Goal: Information Seeking & Learning: Check status

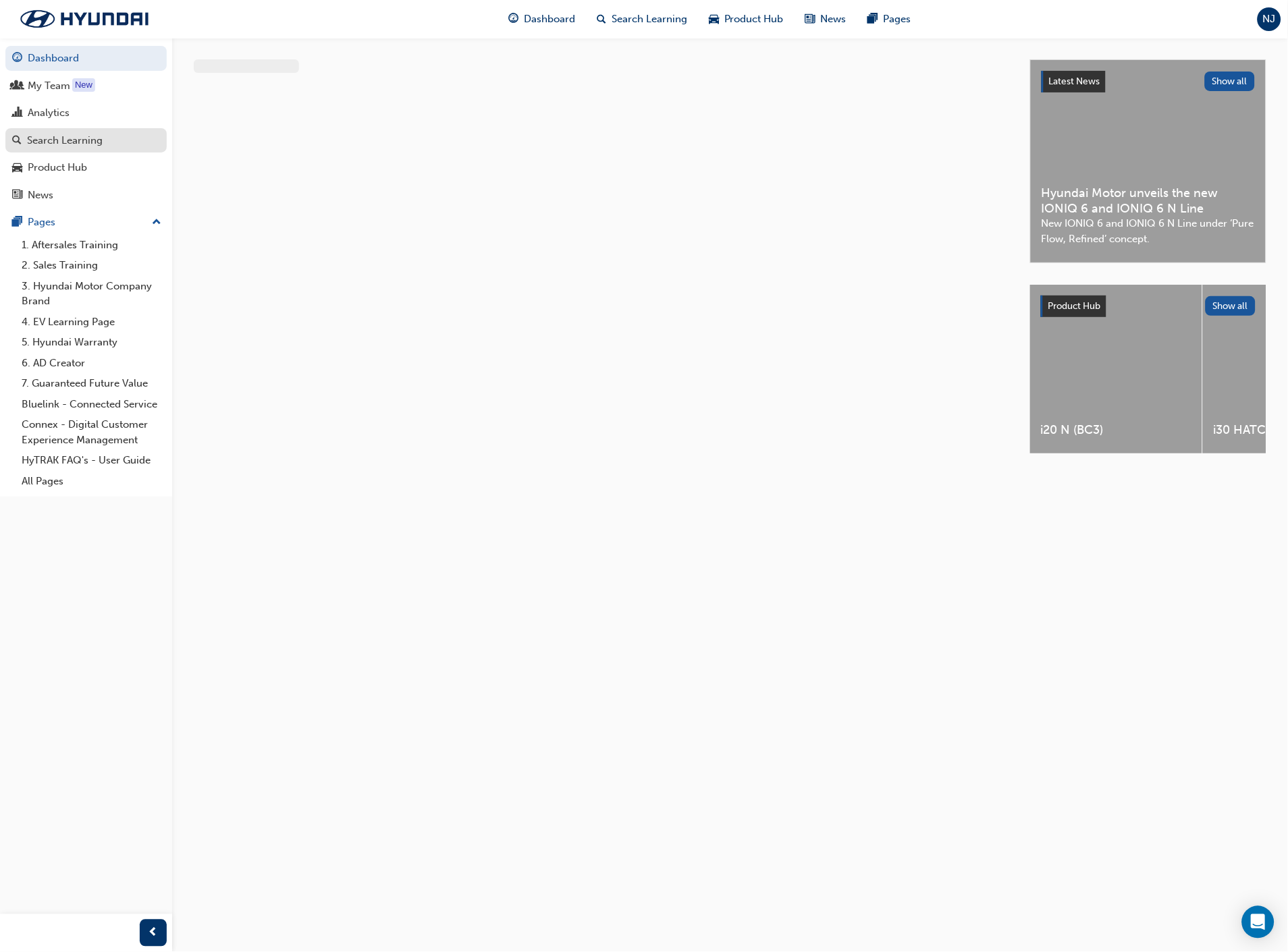
click at [85, 146] on div "Search Learning" at bounding box center [65, 140] width 75 height 15
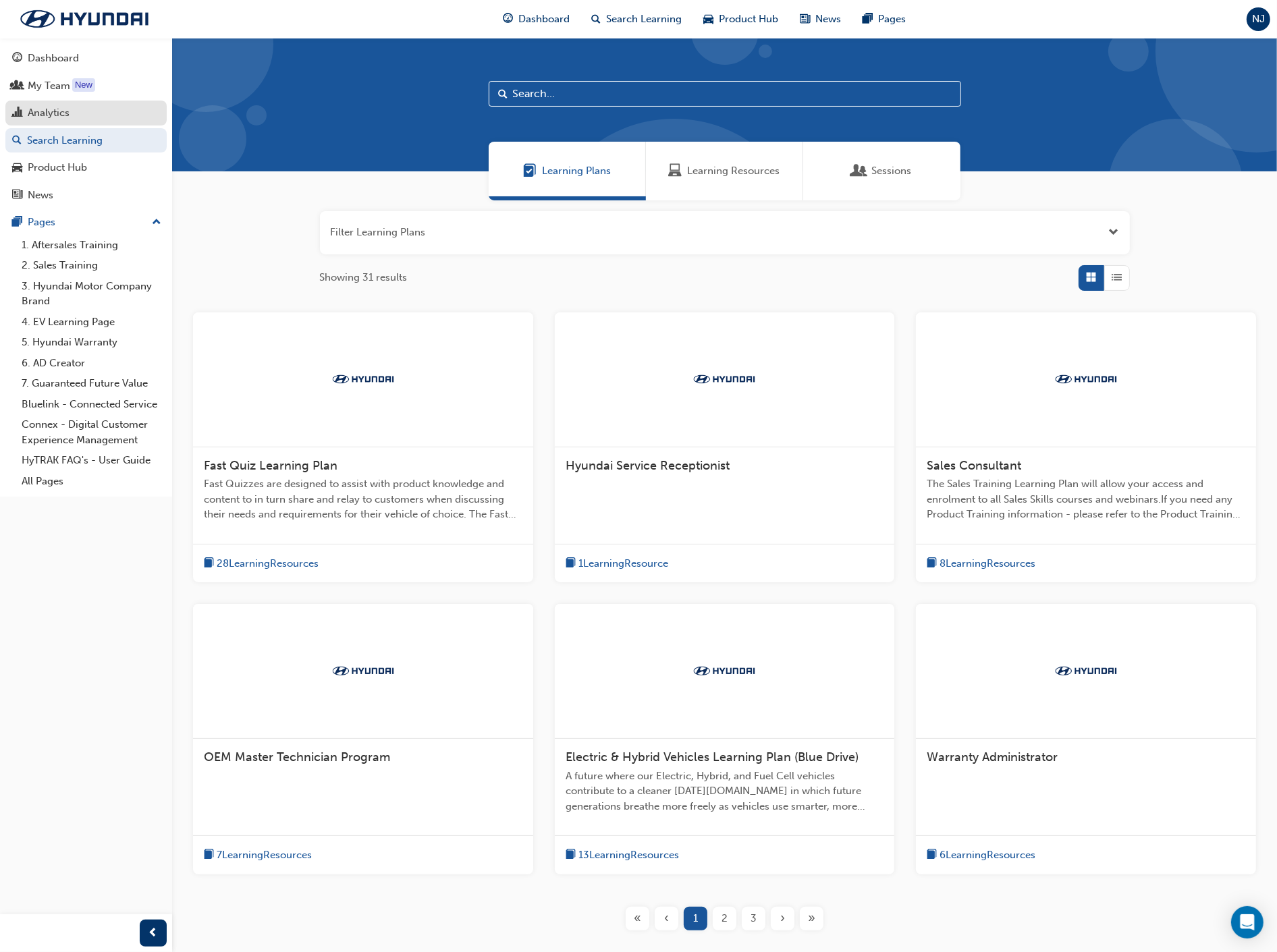
click at [86, 117] on div "Analytics" at bounding box center [86, 112] width 148 height 16
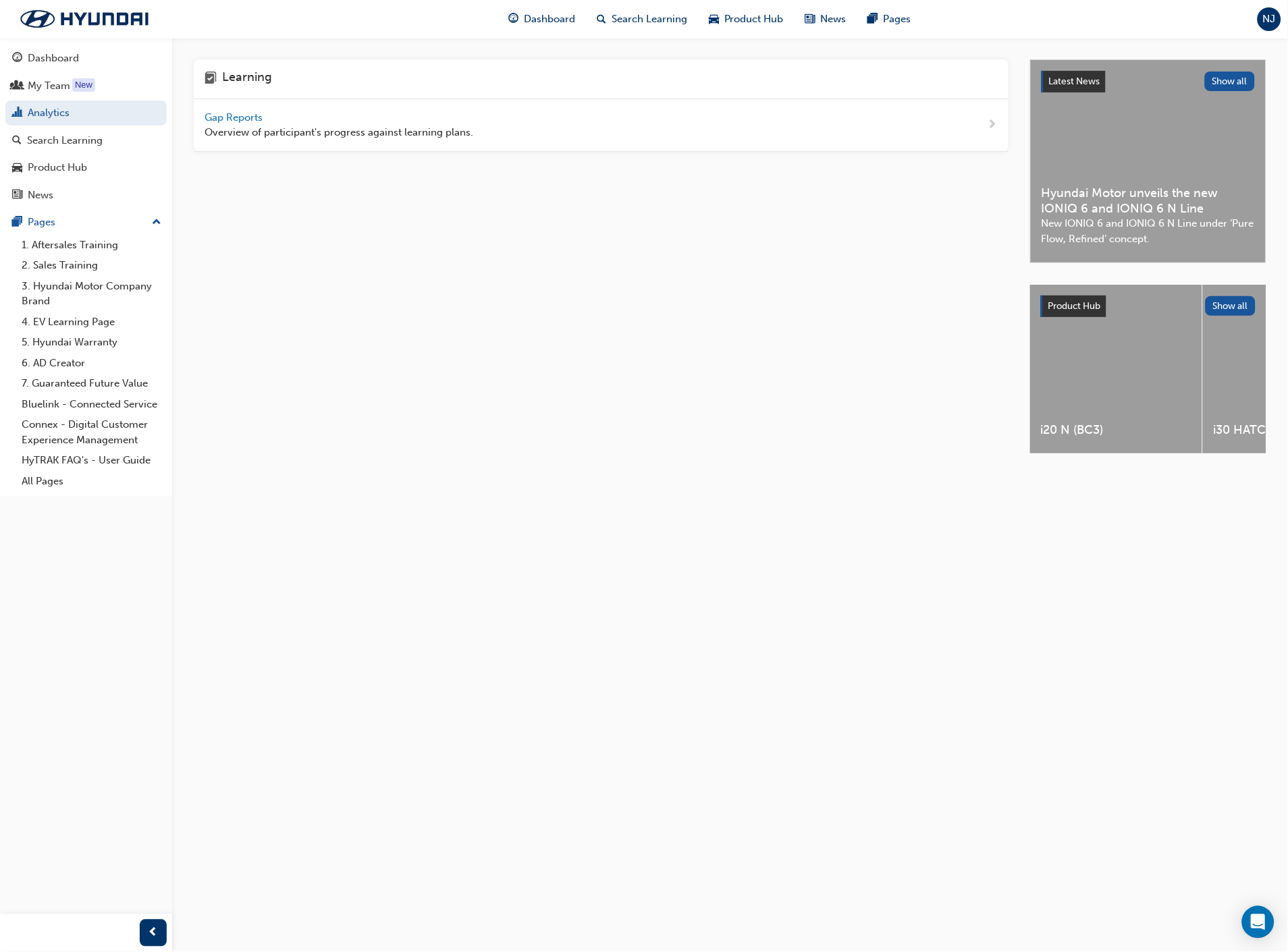
click at [259, 117] on span "Gap Reports" at bounding box center [234, 117] width 61 height 13
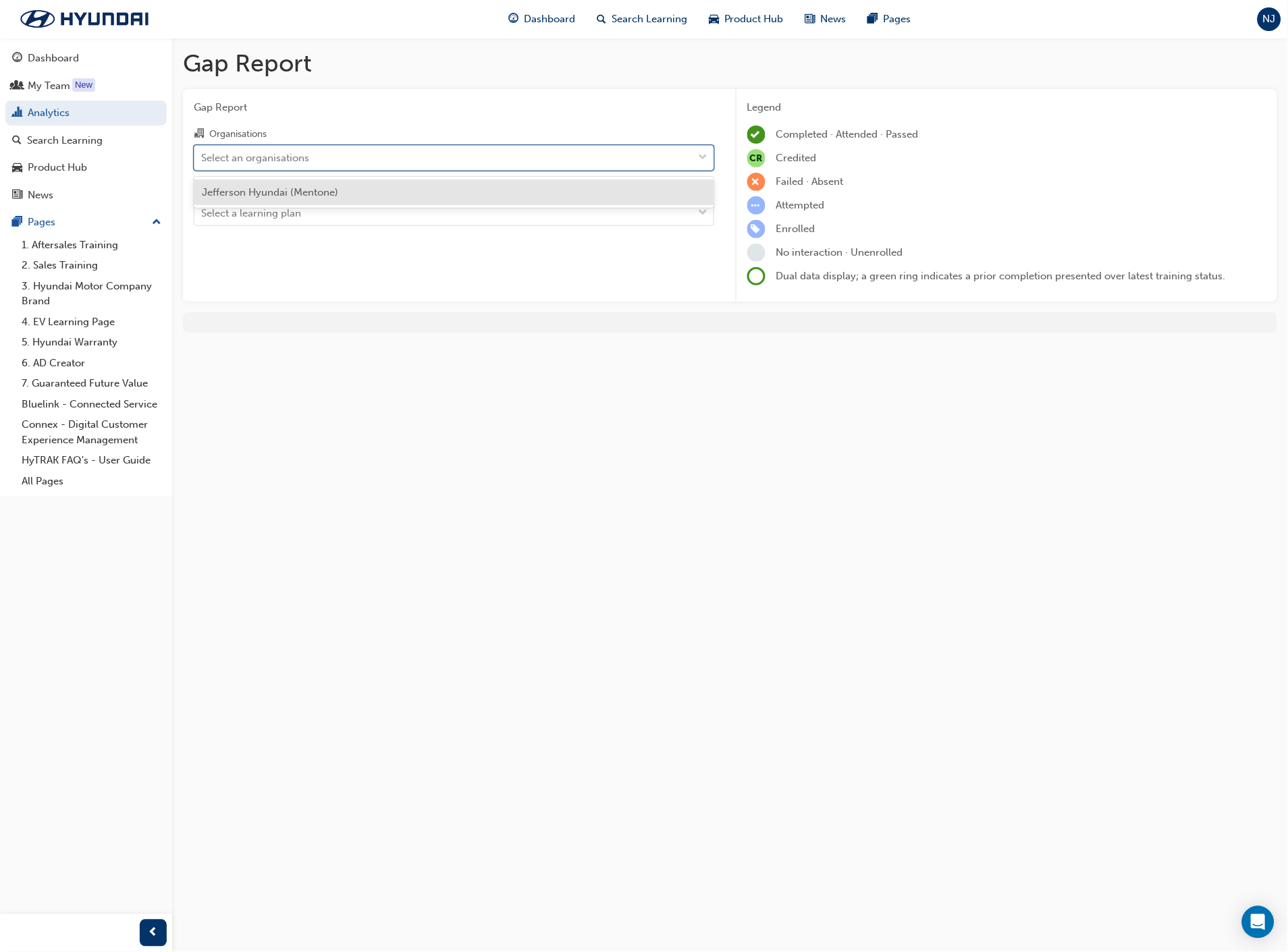
click at [407, 158] on div "Select an organisations" at bounding box center [443, 158] width 498 height 23
click at [202, 158] on input "Organisations option Jefferson Hyundai (Mentone) focused, 1 of 1. 1 result avai…" at bounding box center [201, 157] width 1 height 12
click at [392, 188] on div "Jefferson Hyundai (Mentone)" at bounding box center [454, 193] width 521 height 26
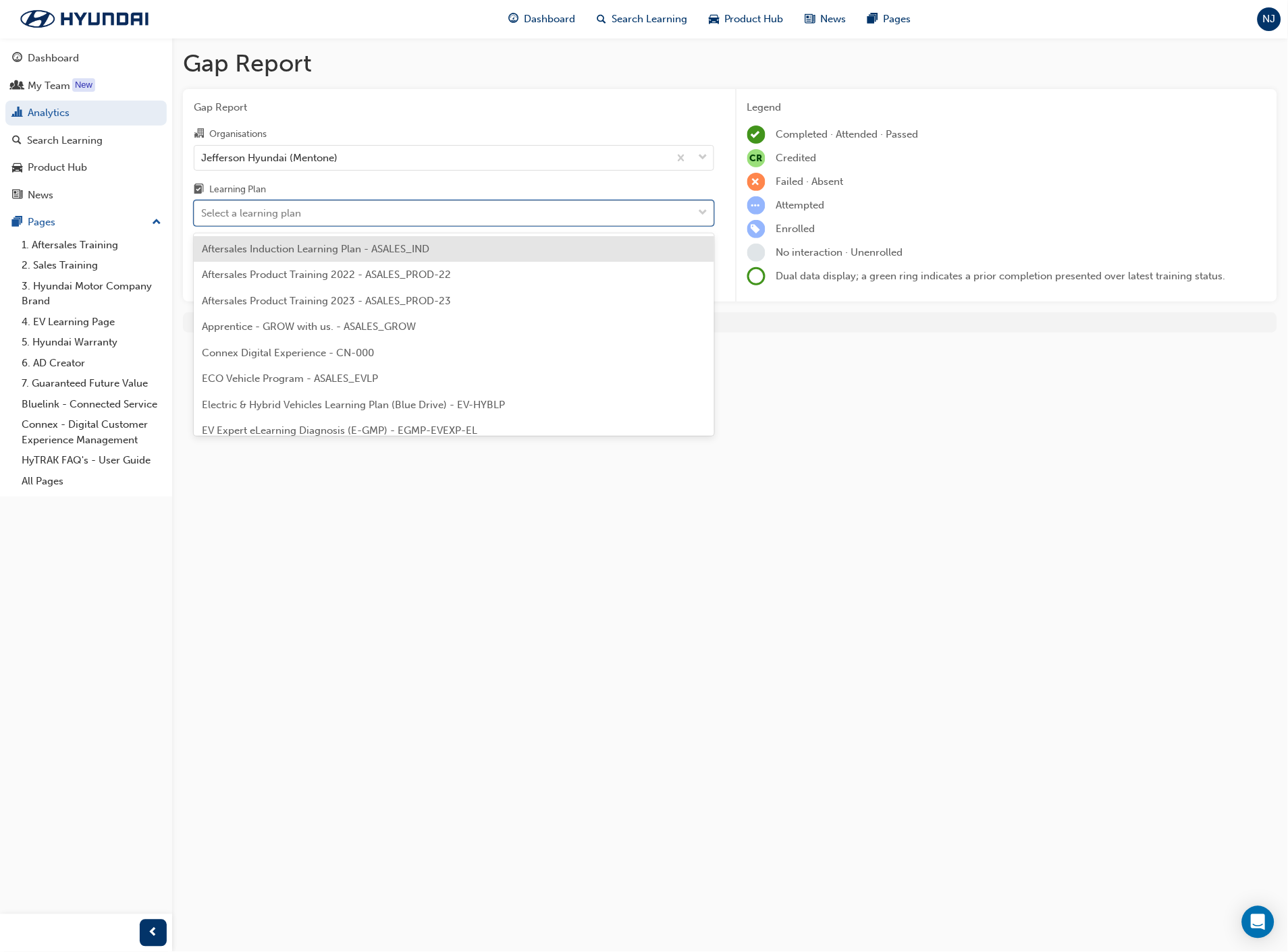
click at [361, 220] on div "Select a learning plan" at bounding box center [443, 214] width 498 height 23
click at [202, 219] on input "Learning Plan option Aftersales Induction Learning Plan - ASALES_IND focused, 1…" at bounding box center [201, 213] width 1 height 12
click at [352, 254] on div "Aftersales Induction Learning Plan - ASALES_IND" at bounding box center [454, 249] width 521 height 26
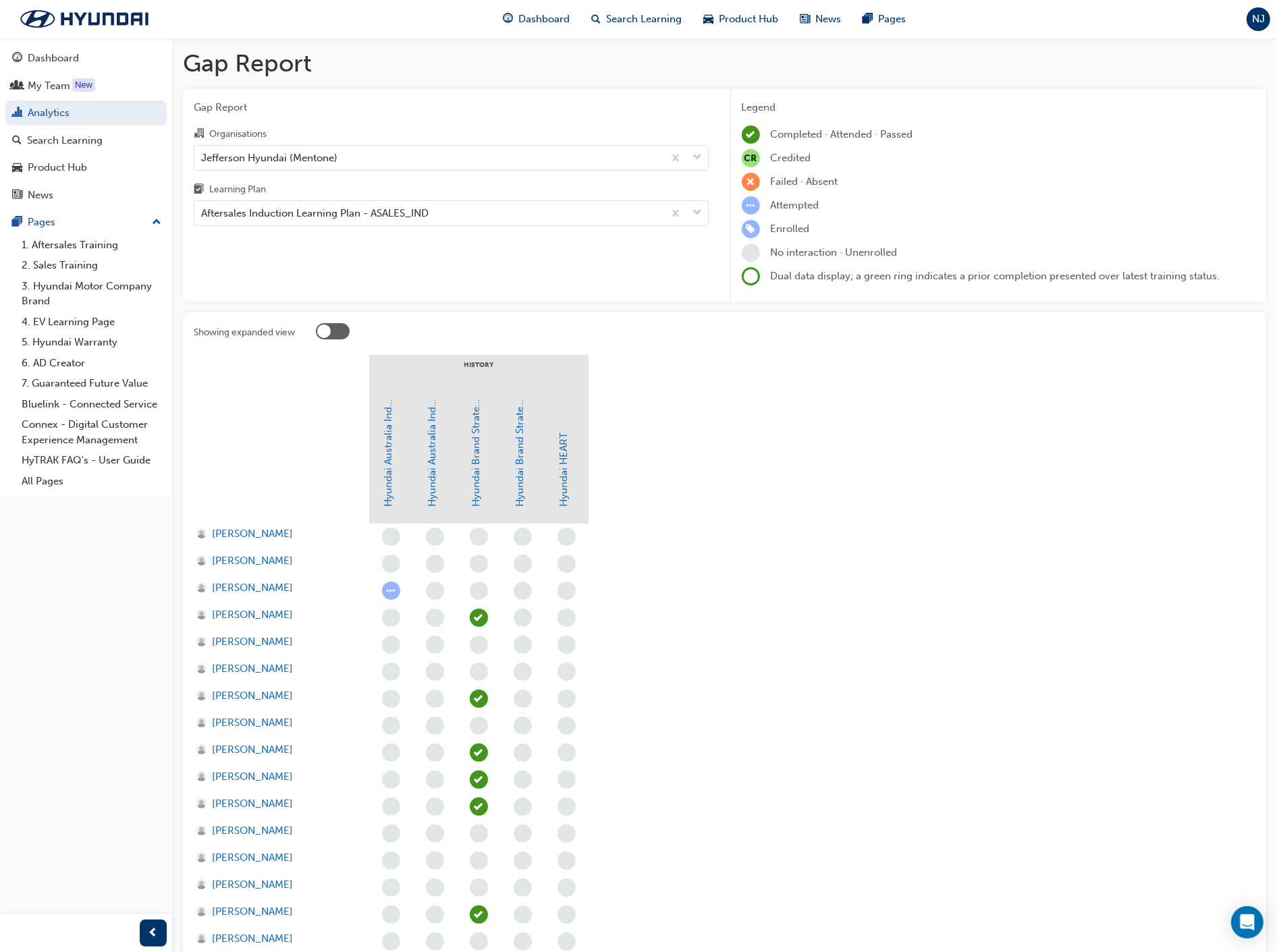
click at [331, 331] on div at bounding box center [332, 331] width 34 height 16
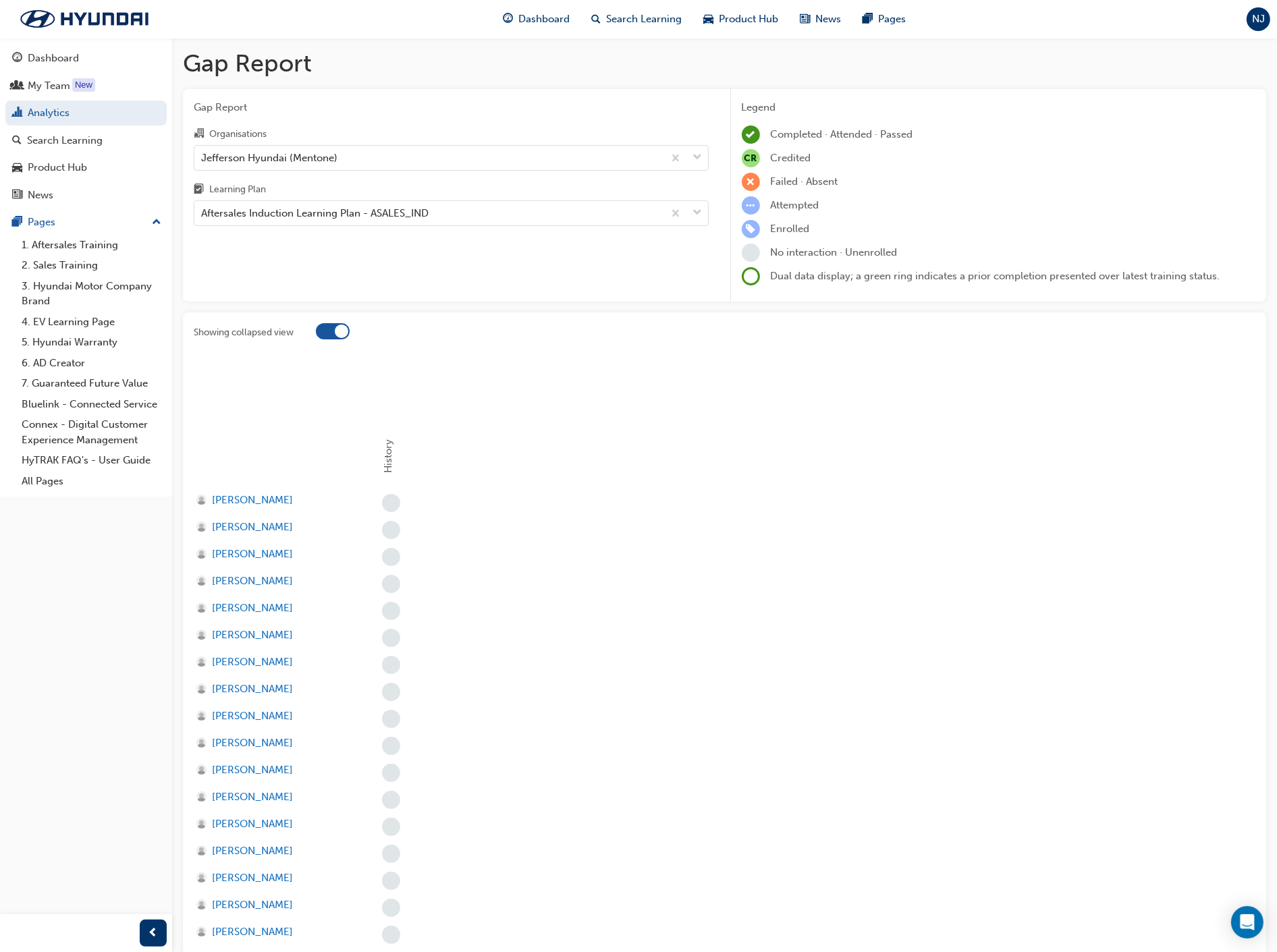
click at [331, 333] on div at bounding box center [332, 331] width 34 height 16
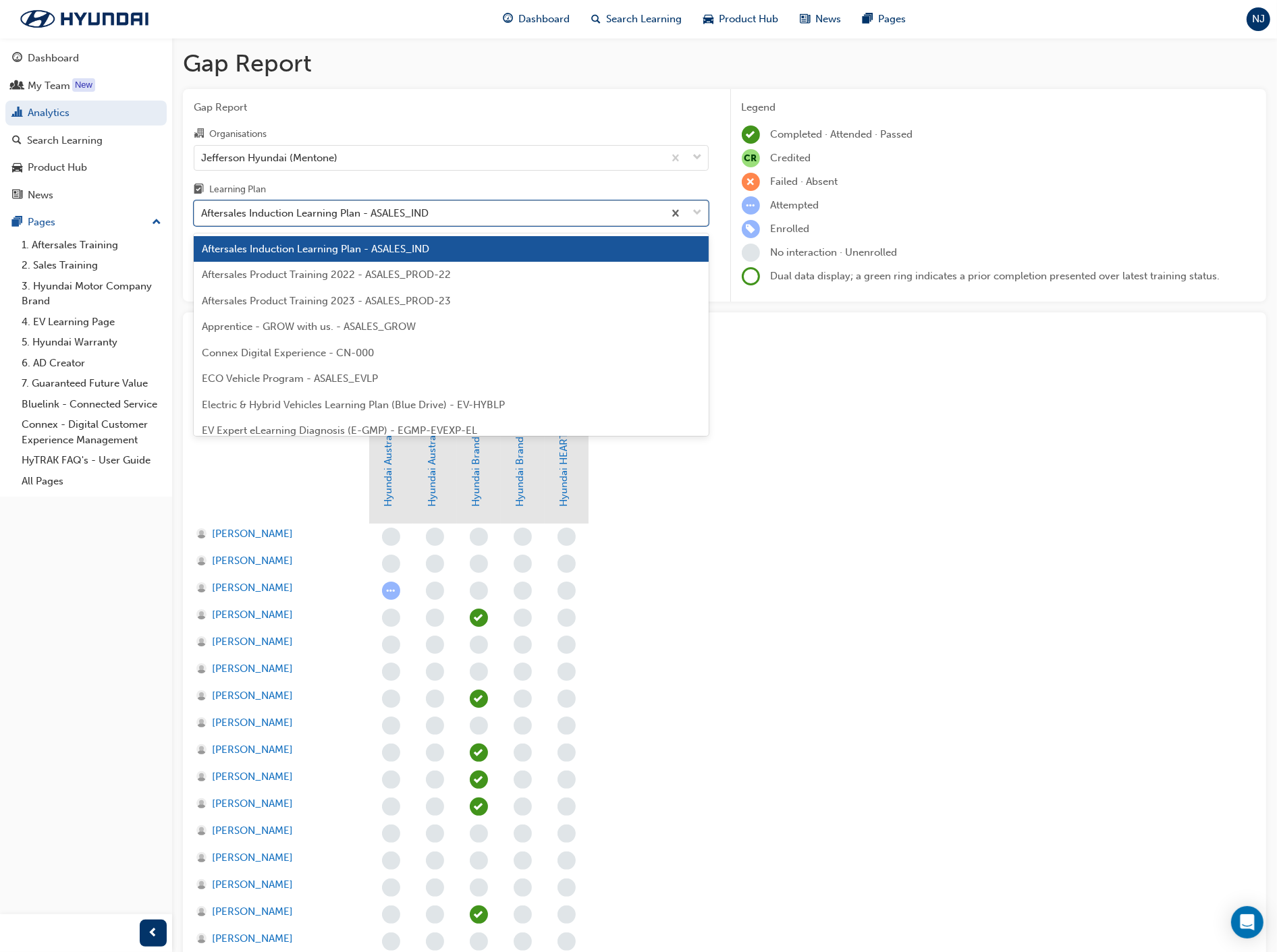
click at [314, 216] on div "Aftersales Induction Learning Plan - ASALES_IND" at bounding box center [314, 214] width 227 height 15
click at [202, 216] on input "Learning Plan option Aftersales Induction Learning Plan - ASALES_IND, selected.…" at bounding box center [201, 213] width 1 height 12
click at [302, 298] on span "Aftersales Product Training 2023 - ASALES_PROD-23" at bounding box center [326, 301] width 249 height 13
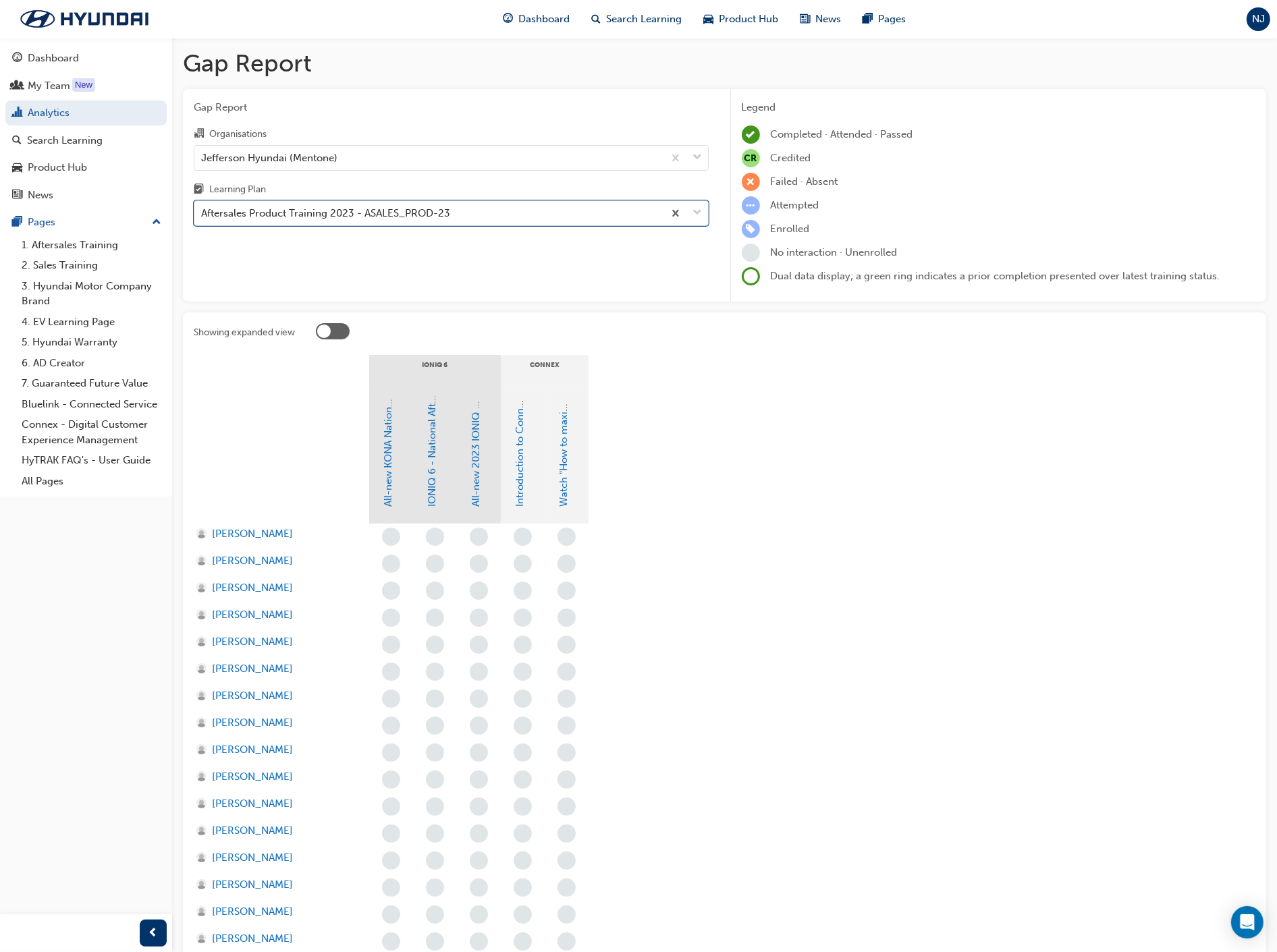
click at [314, 220] on div "Aftersales Product Training 2023 - ASALES_PROD-23" at bounding box center [325, 214] width 249 height 15
click at [202, 219] on input "Learning Plan option Aftersales Product Training 2023 - ASALES_PROD-23, selecte…" at bounding box center [201, 213] width 1 height 12
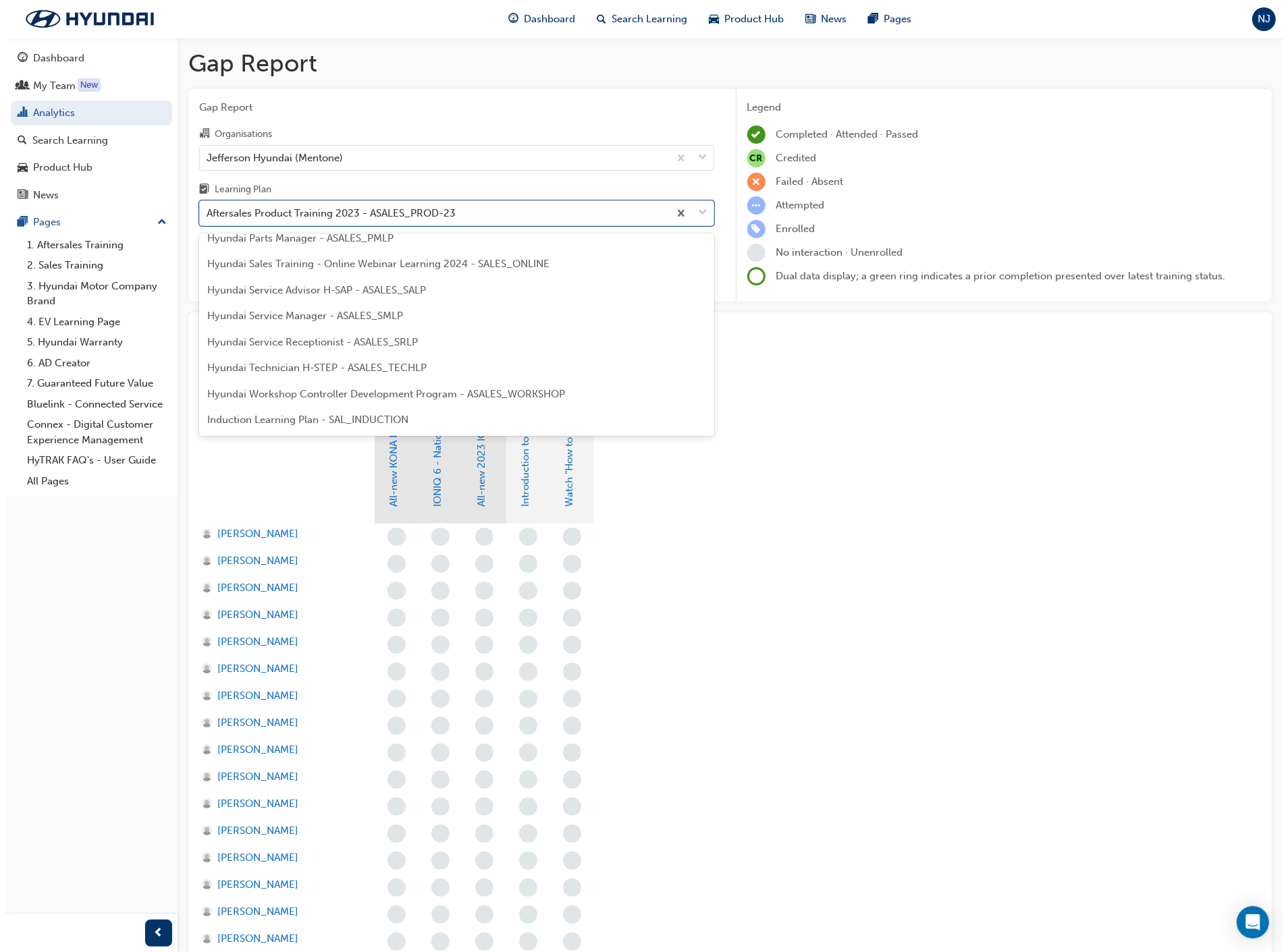
scroll to position [300, 0]
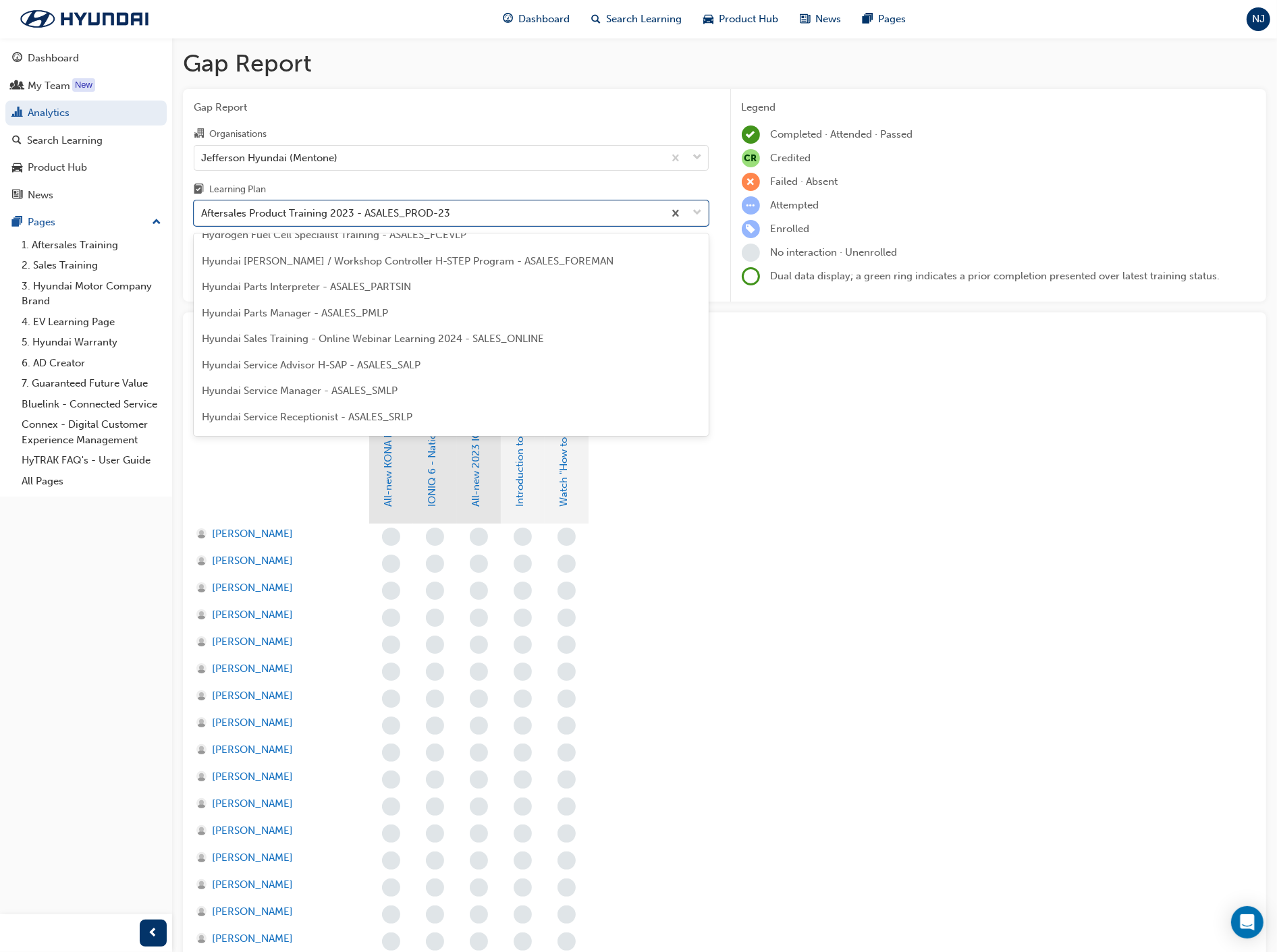
click at [339, 260] on span "Hyundai Foreman / Workshop Controller H-STEP Program - ASALES_FOREMAN" at bounding box center [407, 261] width 411 height 13
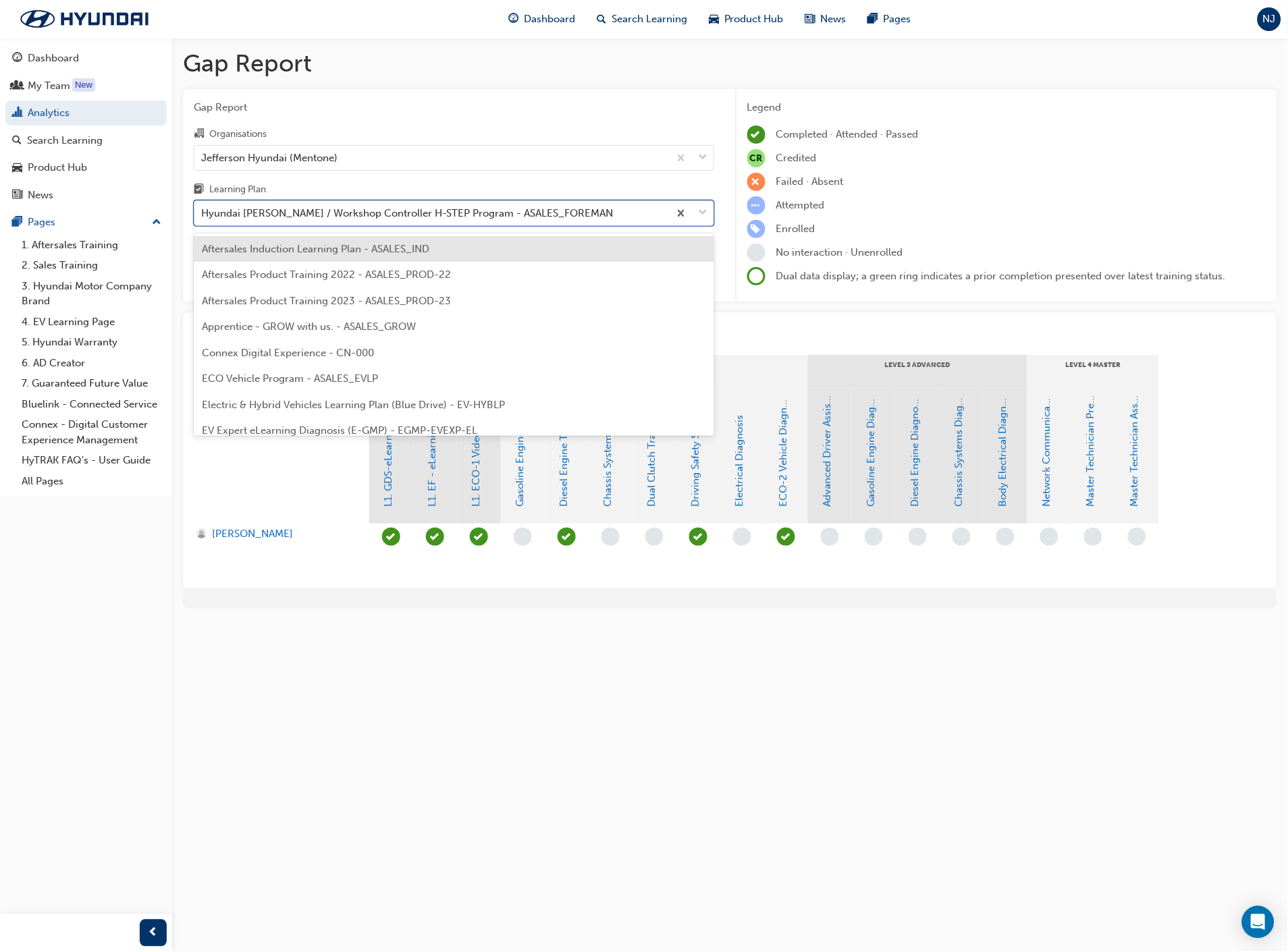
click at [363, 225] on div "Hyundai Foreman / Workshop Controller H-STEP Program - ASALES_FOREMAN" at bounding box center [432, 214] width 474 height 23
click at [202, 219] on input "Learning Plan option Hyundai Foreman / Workshop Controller H-STEP Program - ASA…" at bounding box center [201, 213] width 1 height 12
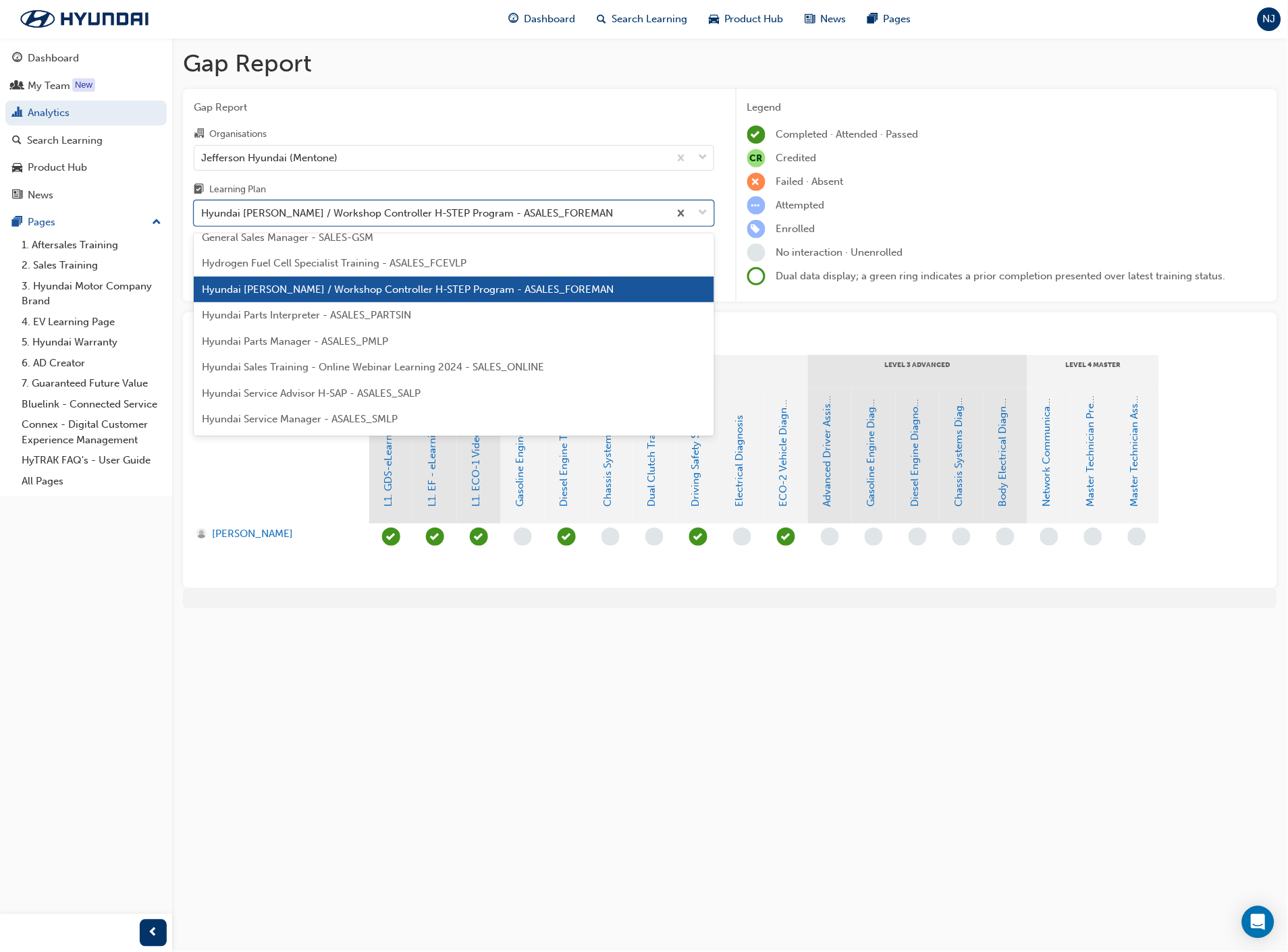
scroll to position [296, 0]
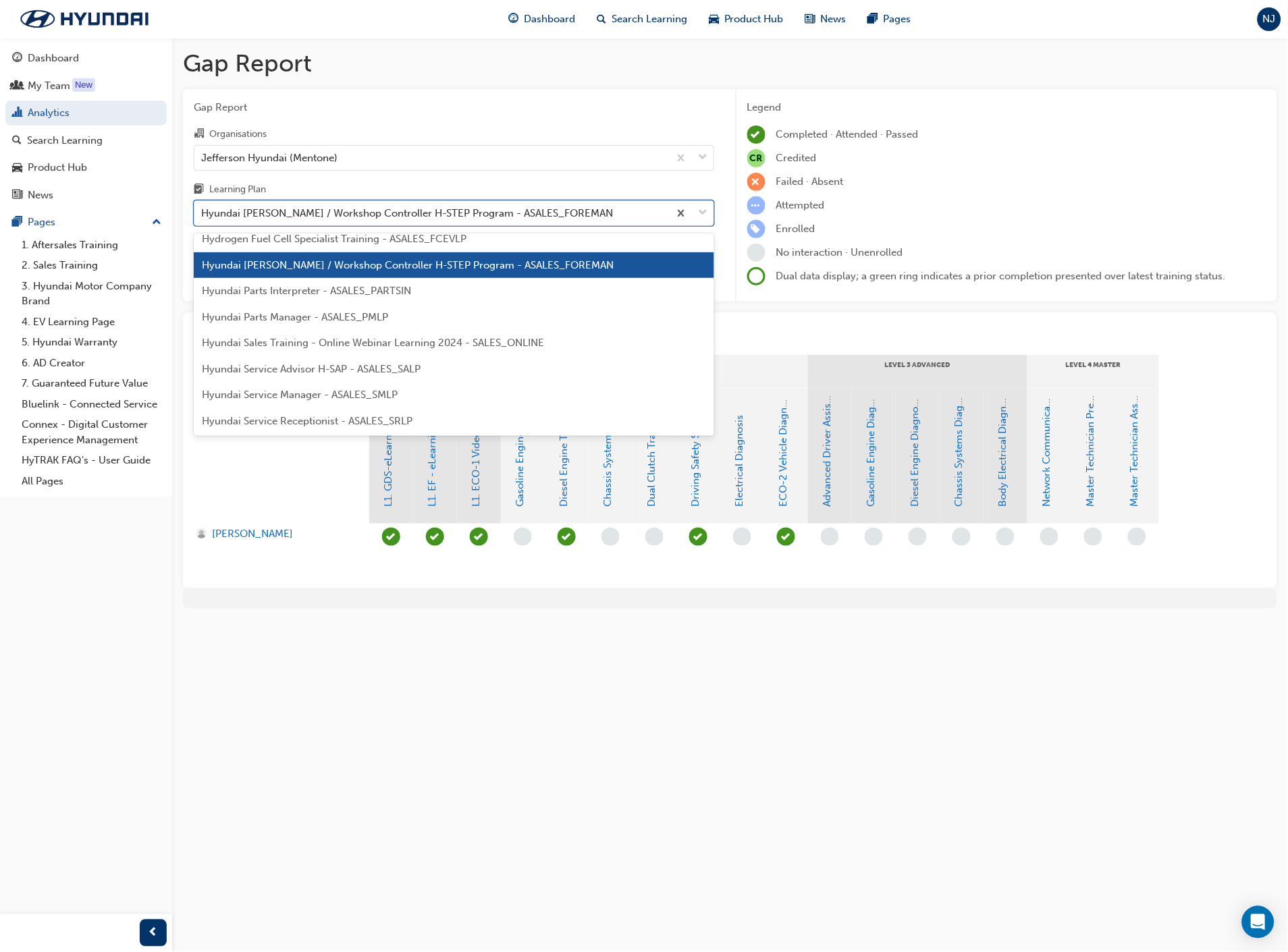
click at [349, 396] on span "Hyundai Service Manager - ASALES_SMLP" at bounding box center [300, 395] width 195 height 13
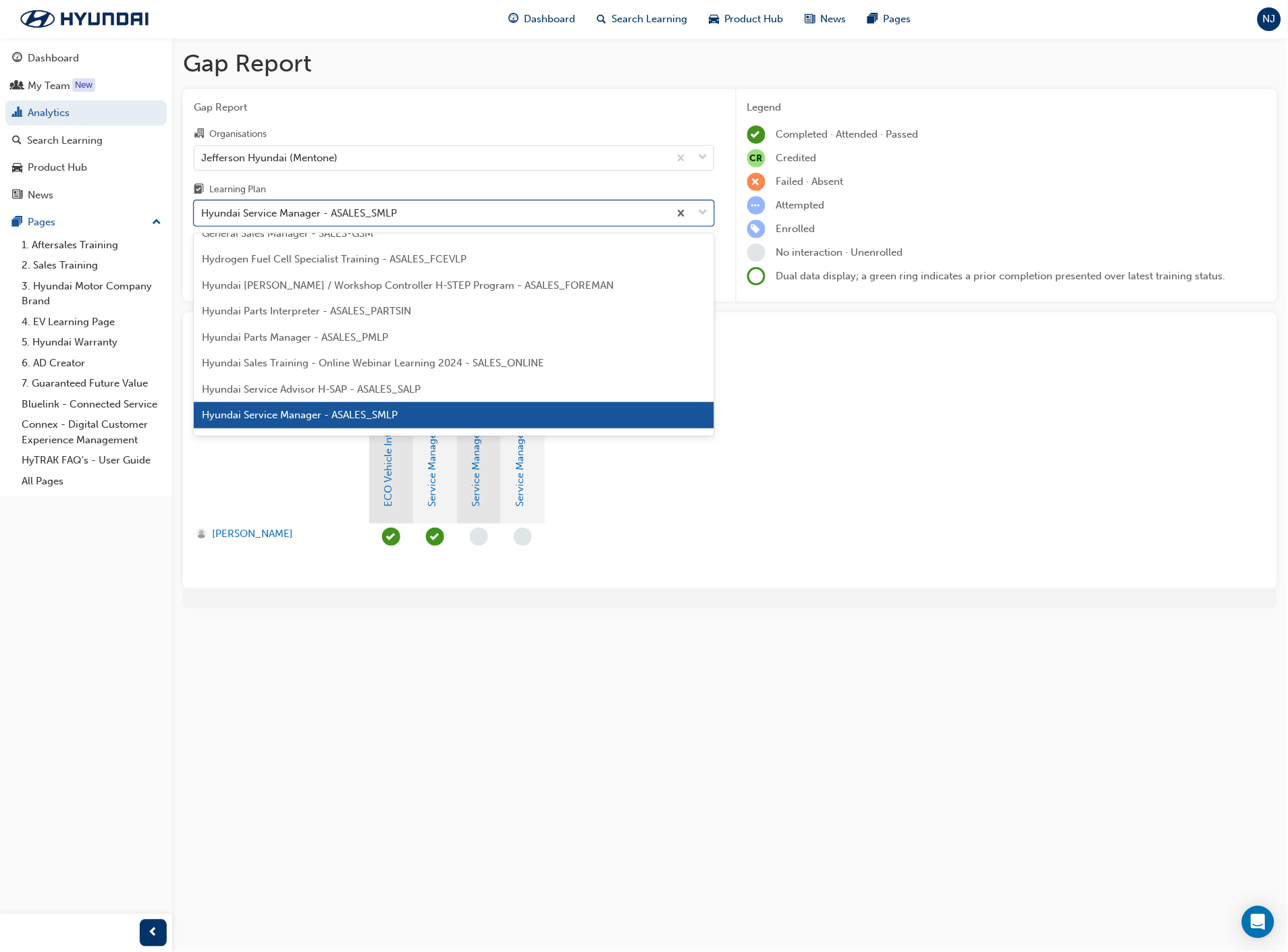
click at [267, 210] on div "Hyundai Service Manager - ASALES_SMLP" at bounding box center [299, 214] width 195 height 15
click at [202, 210] on input "Learning Plan option Hyundai Service Manager - ASALES_SMLP, selected. option Hy…" at bounding box center [201, 213] width 1 height 12
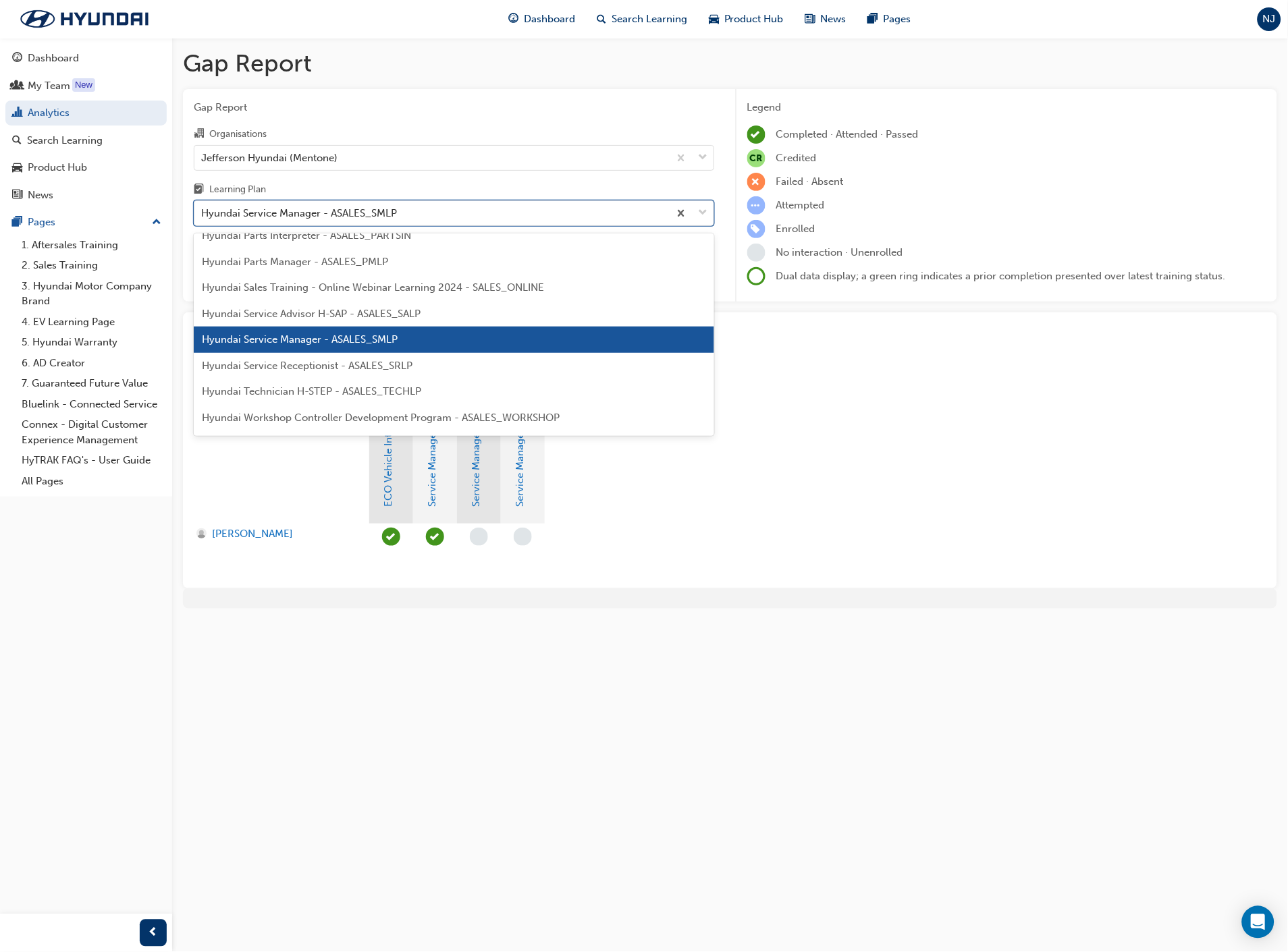
click at [331, 387] on span "Hyundai Technician H-STEP - ASALES_TECHLP" at bounding box center [312, 391] width 220 height 13
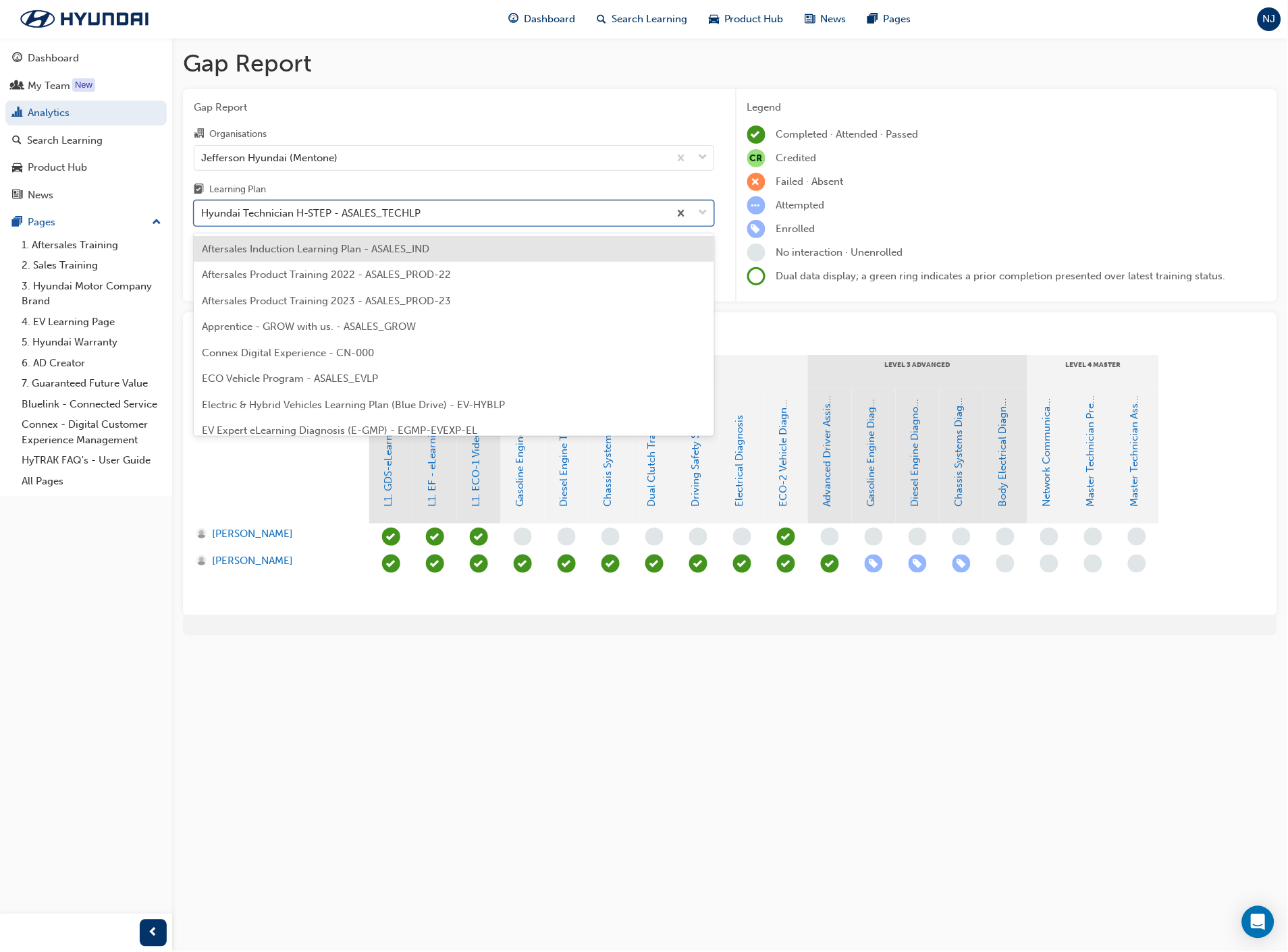
scroll to position [327, 0]
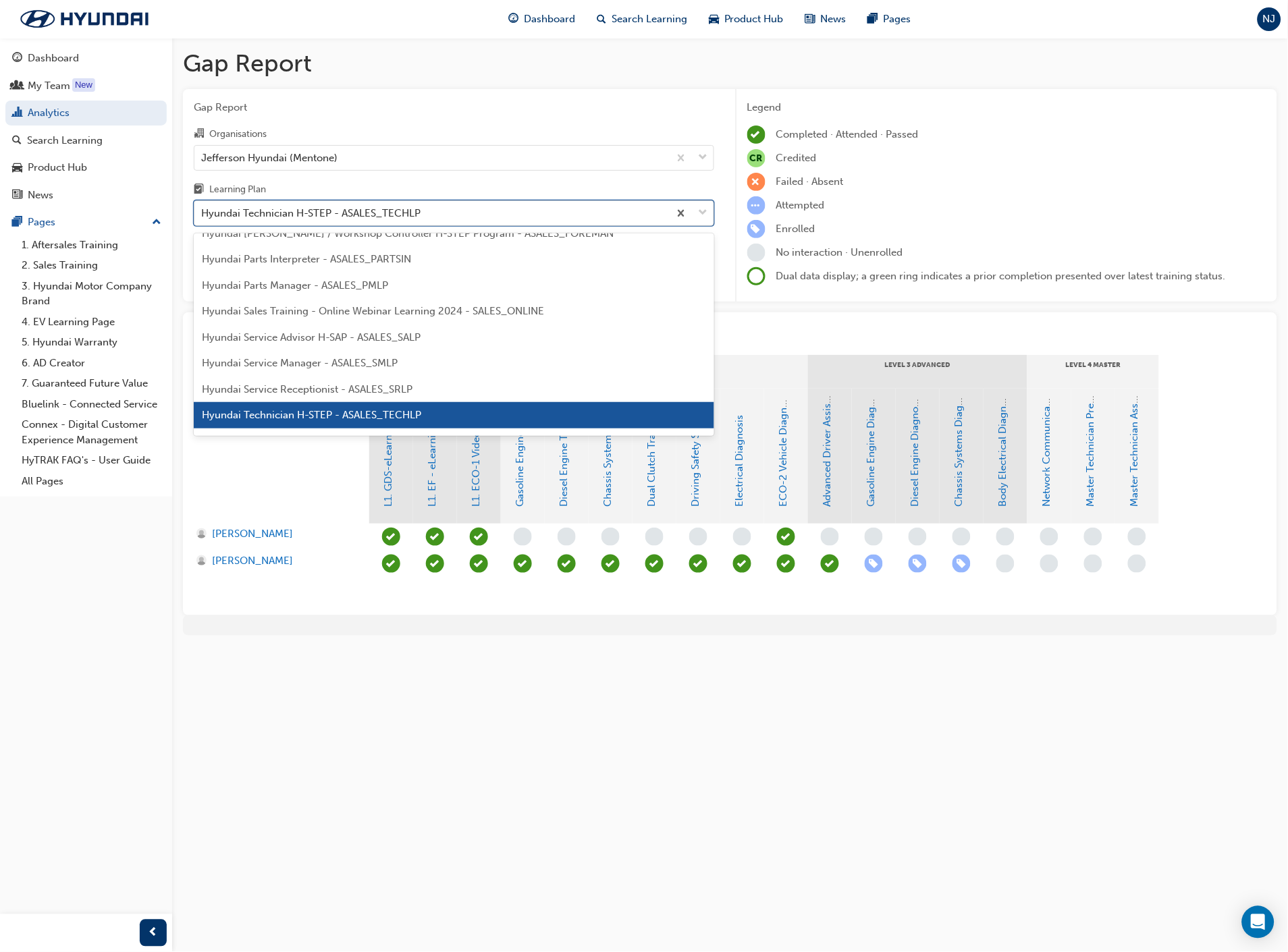
click at [416, 220] on div "Hyundai Technician H-STEP - ASALES_TECHLP" at bounding box center [311, 214] width 220 height 15
click at [202, 219] on input "Learning Plan option Hyundai Technician H-STEP - ASALES_TECHLP, selected. optio…" at bounding box center [201, 213] width 1 height 12
click at [381, 334] on span "Hyundai Service Advisor H-SAP - ASALES_SALP" at bounding box center [312, 337] width 219 height 13
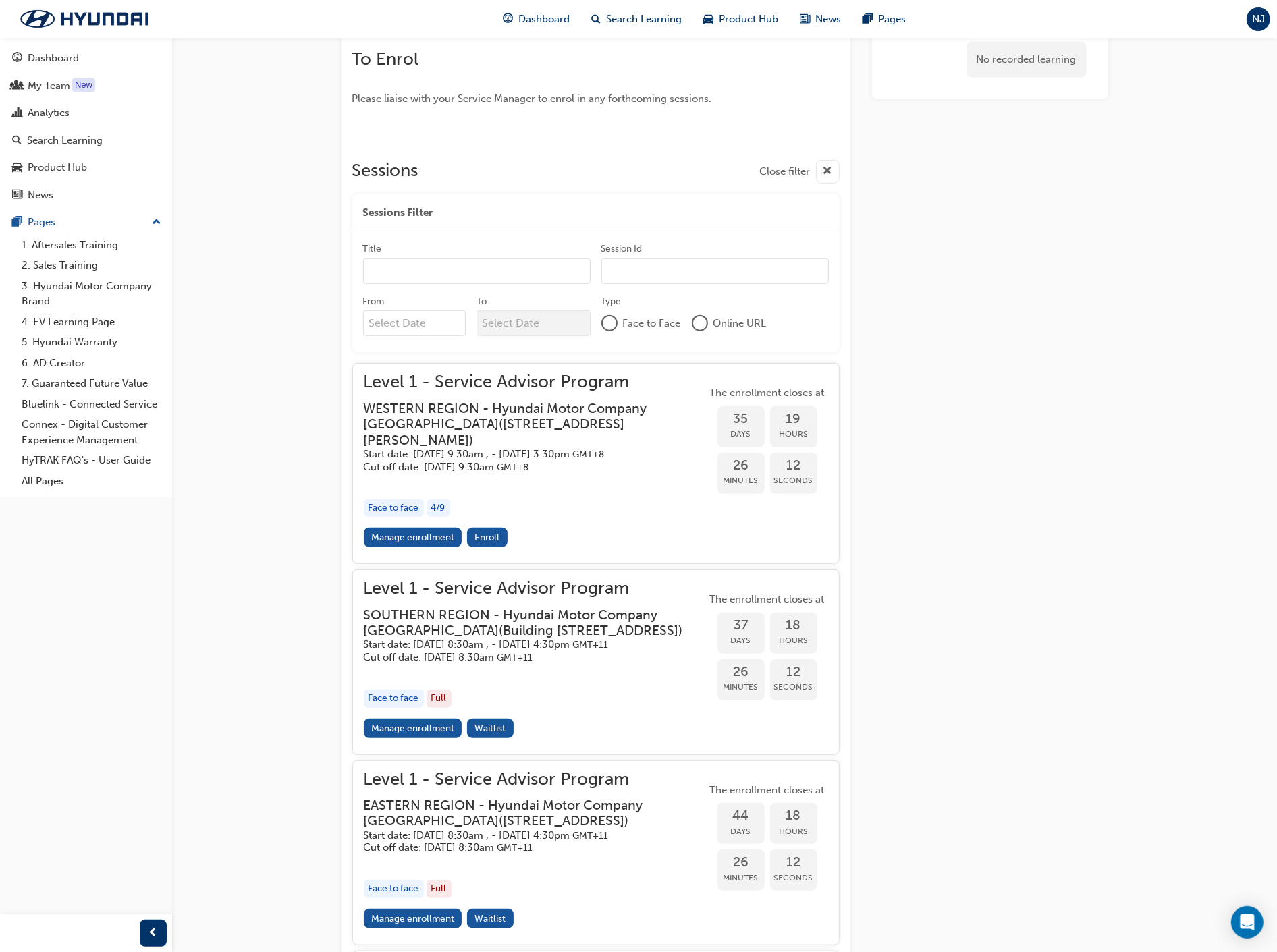
scroll to position [900, 0]
